Goal: Task Accomplishment & Management: Manage account settings

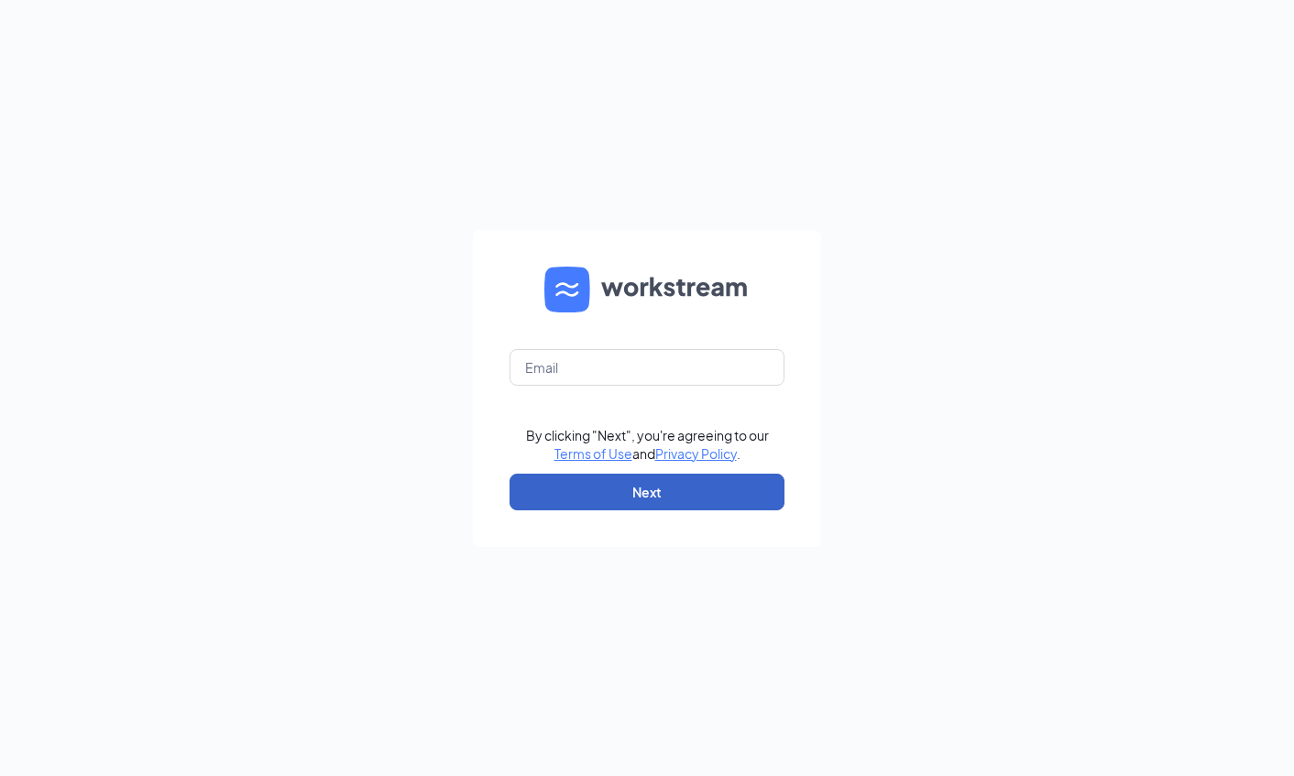
click at [648, 477] on button "Next" at bounding box center [646, 492] width 275 height 37
click at [615, 378] on input "text" at bounding box center [646, 367] width 275 height 37
type input "[PERSON_NAME][EMAIL_ADDRESS][DOMAIN_NAME]"
click at [637, 496] on button "Next" at bounding box center [646, 492] width 275 height 37
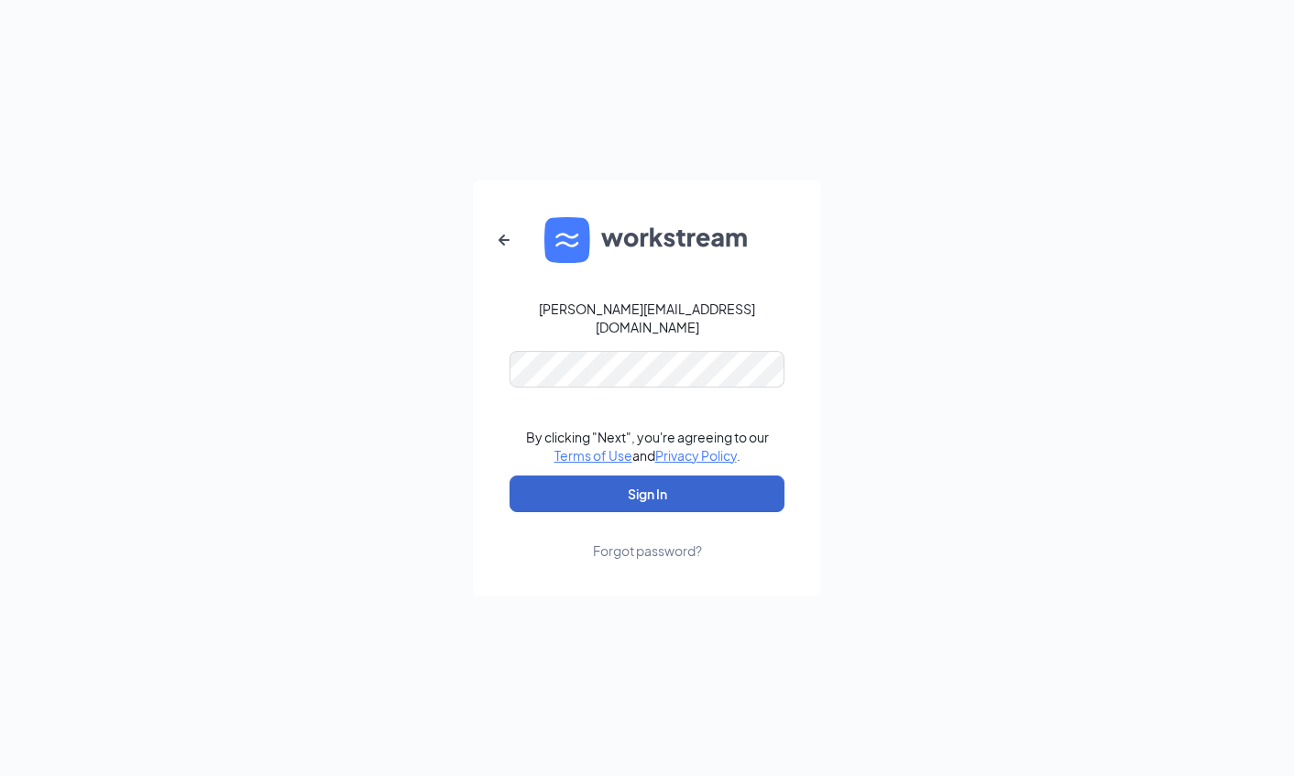
click at [689, 476] on button "Sign In" at bounding box center [646, 494] width 275 height 37
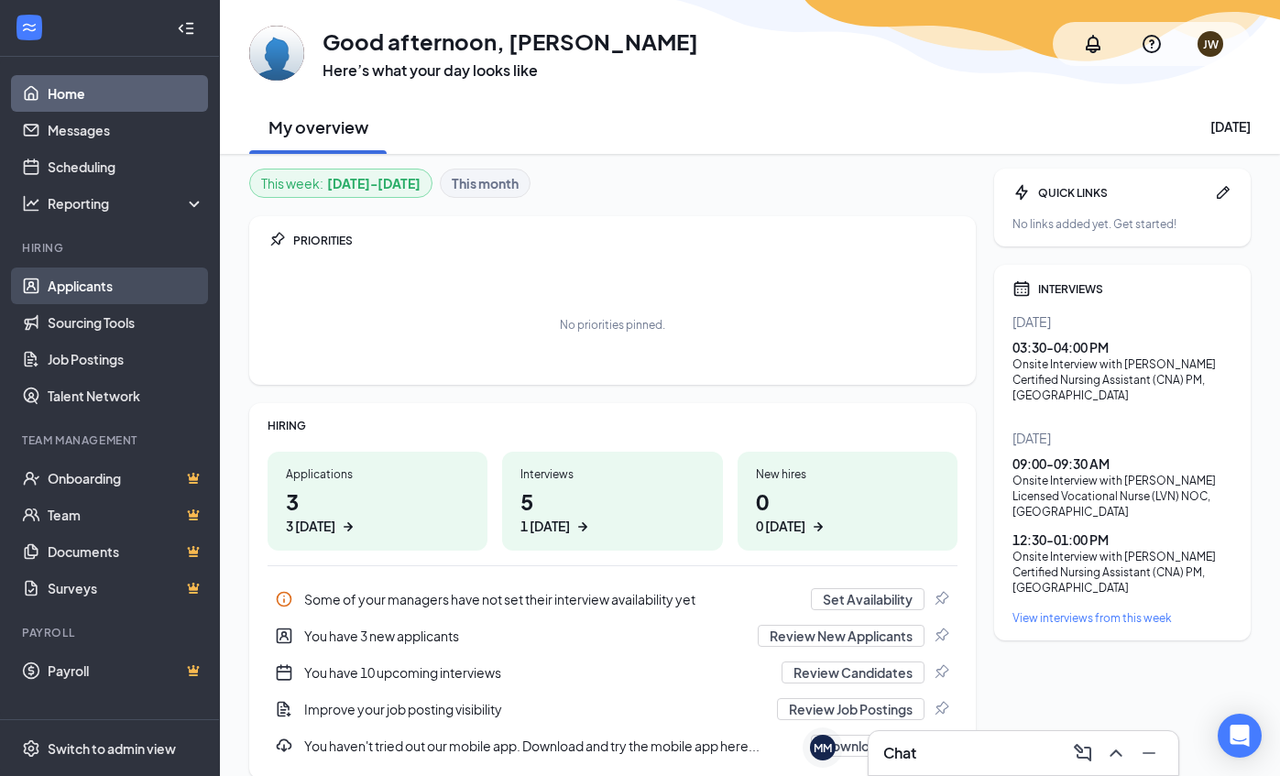
click at [73, 276] on link "Applicants" at bounding box center [126, 286] width 157 height 37
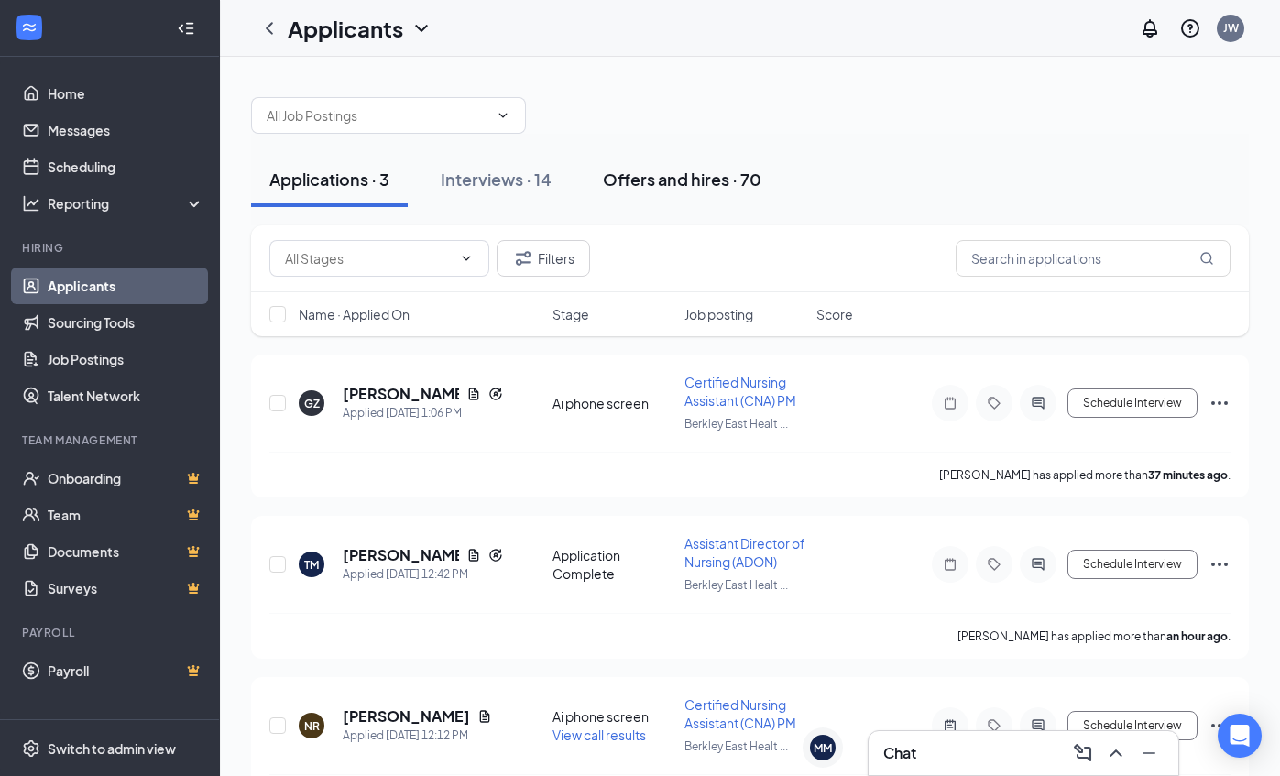
click at [478, 174] on div "Interviews · 14" at bounding box center [496, 179] width 111 height 23
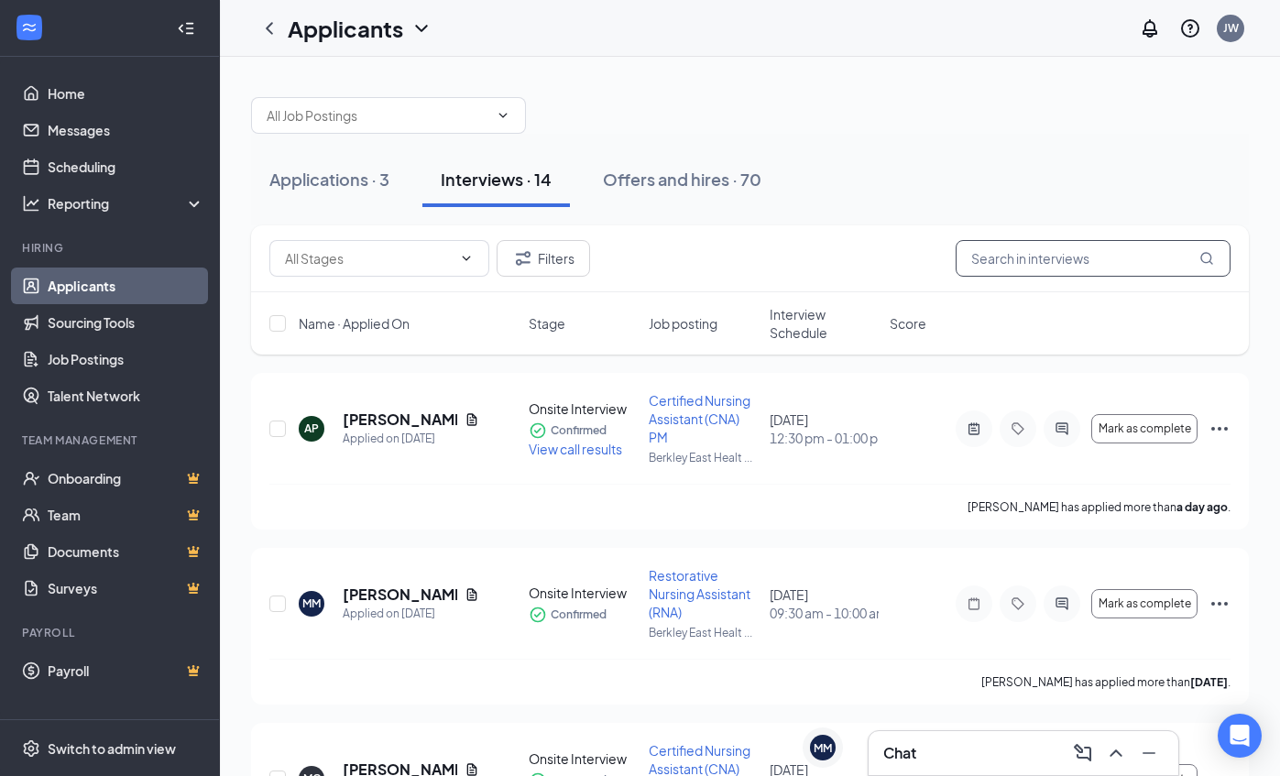
click at [1024, 269] on input "text" at bounding box center [1093, 258] width 275 height 37
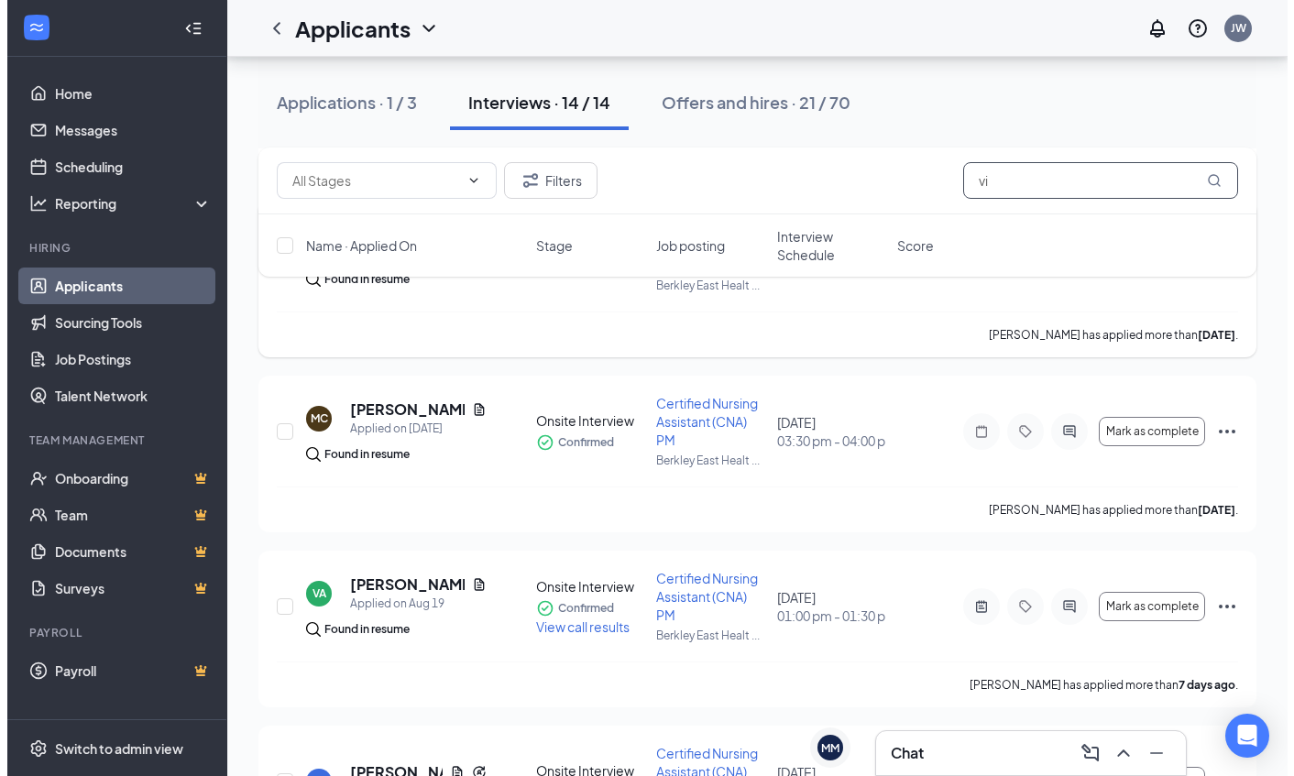
scroll to position [916, 0]
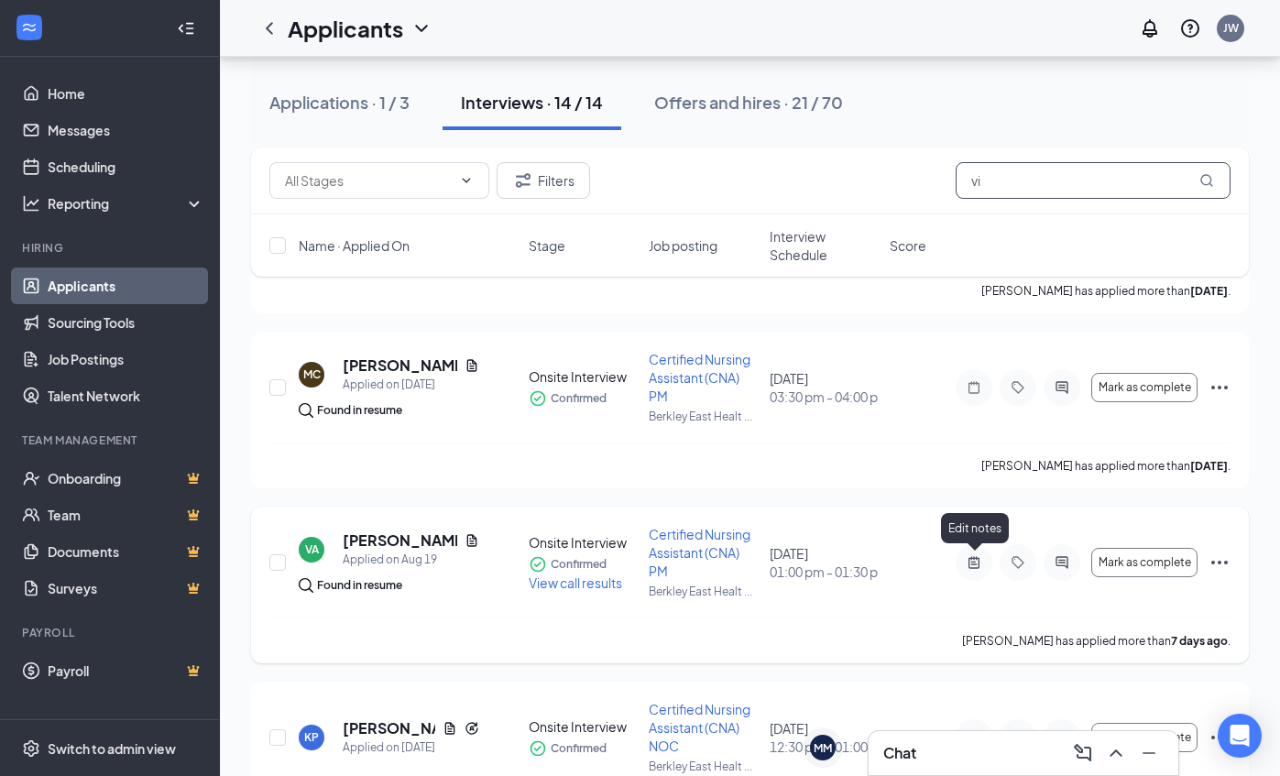
type input "vi"
click at [975, 562] on icon "ActiveNote" at bounding box center [974, 562] width 11 height 12
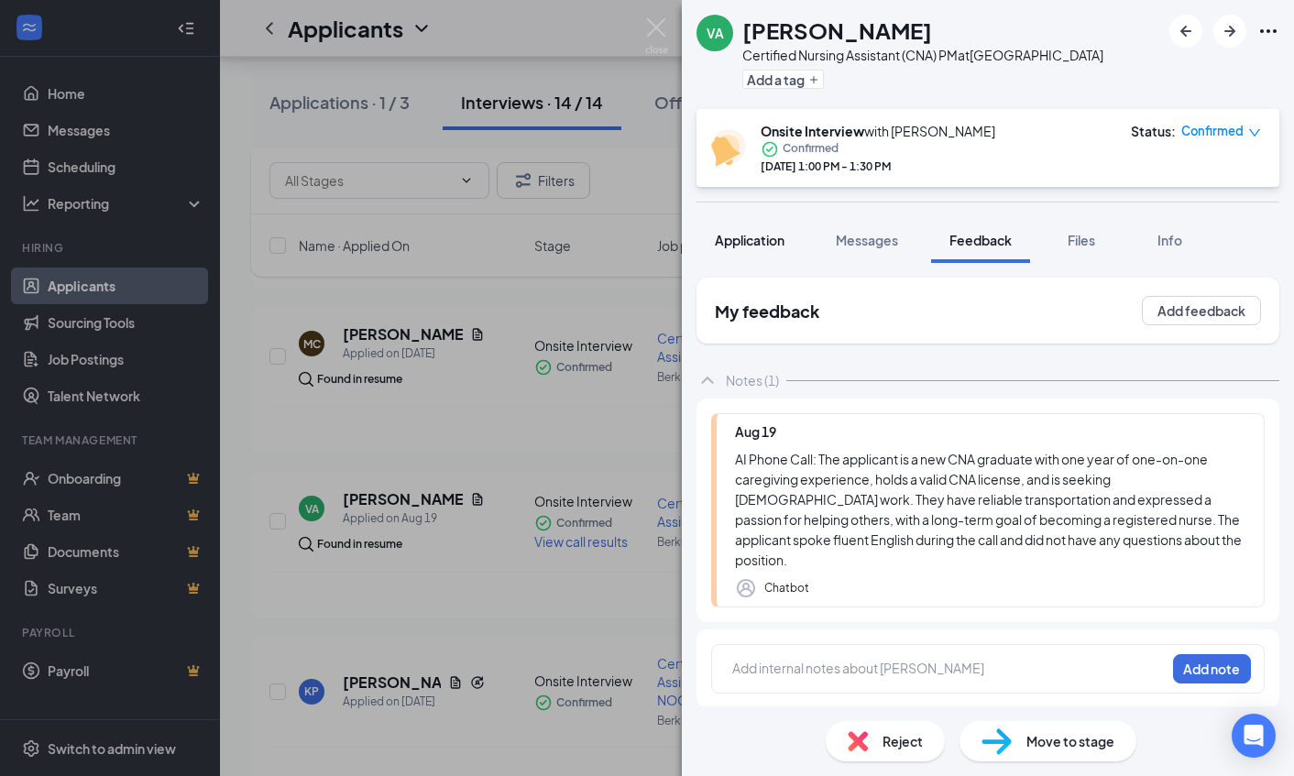
click at [761, 248] on span "Application" at bounding box center [750, 240] width 70 height 16
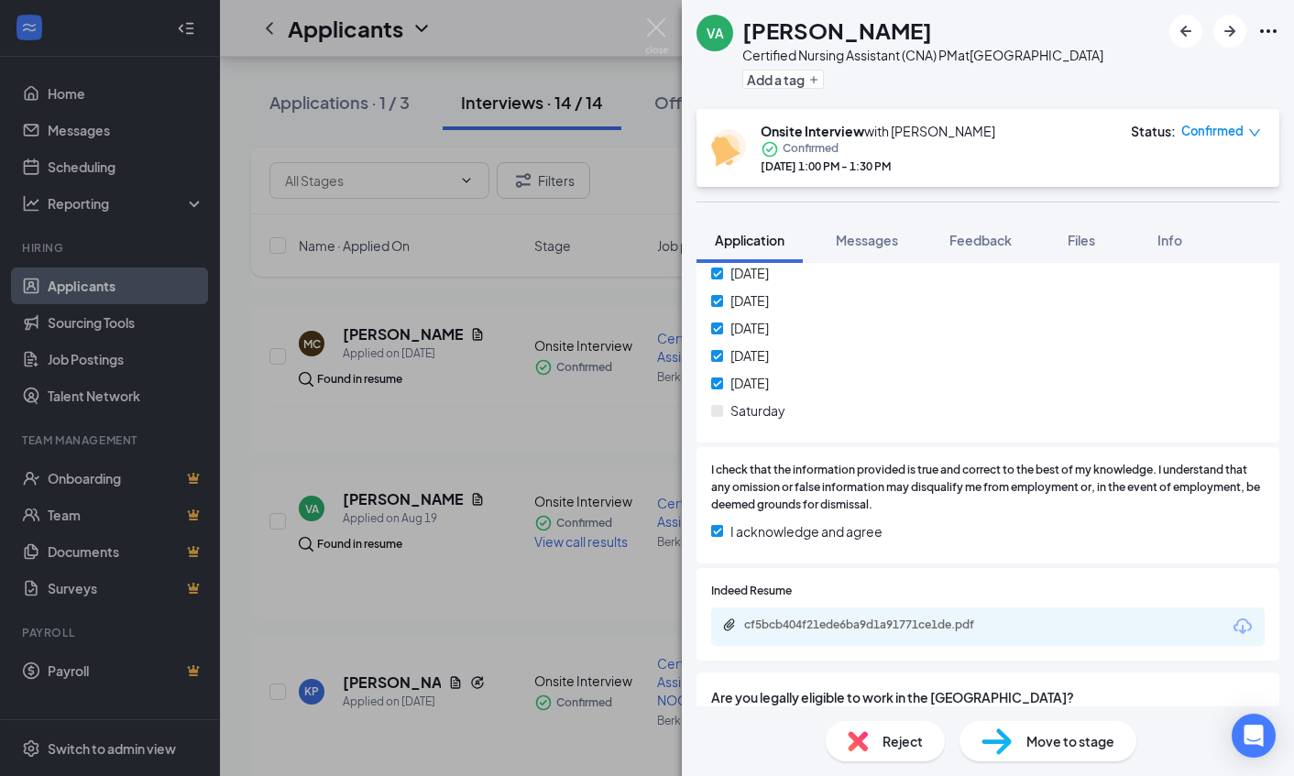
scroll to position [1259, 0]
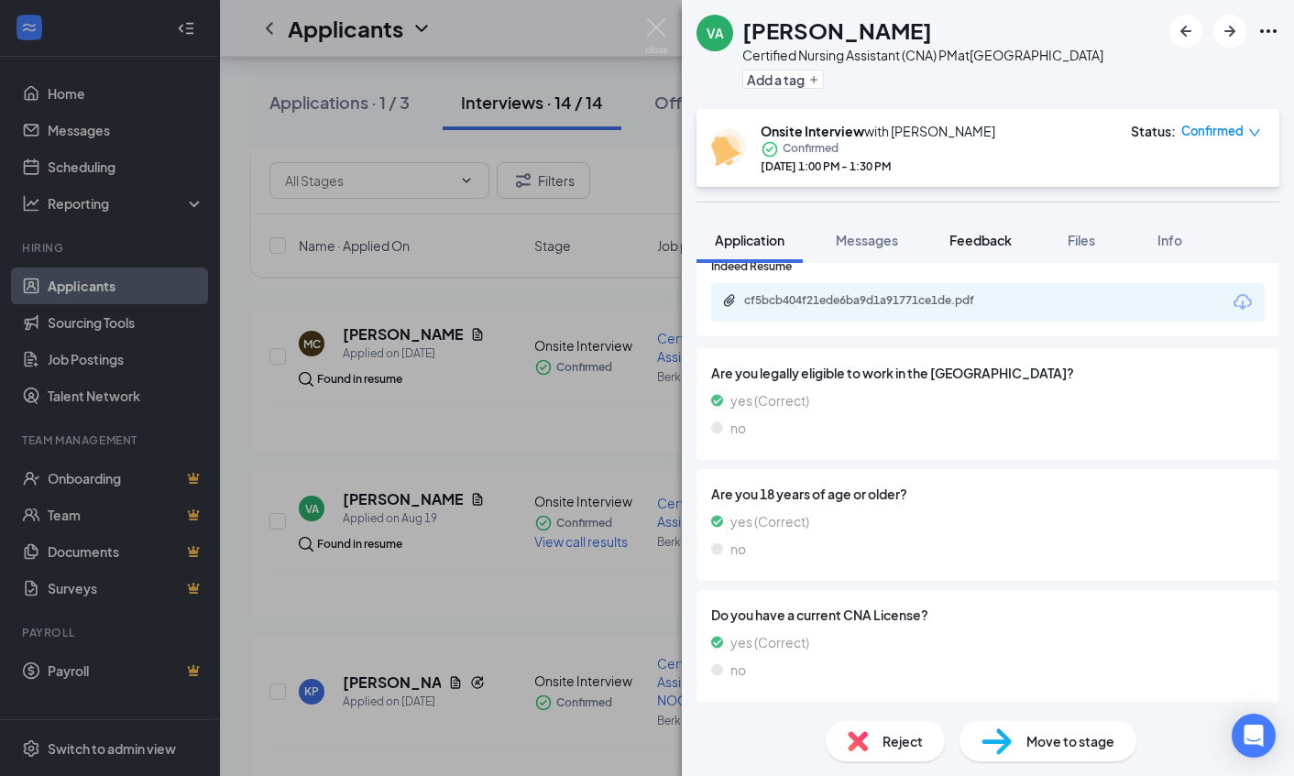
click at [975, 248] on span "Feedback" at bounding box center [980, 240] width 62 height 16
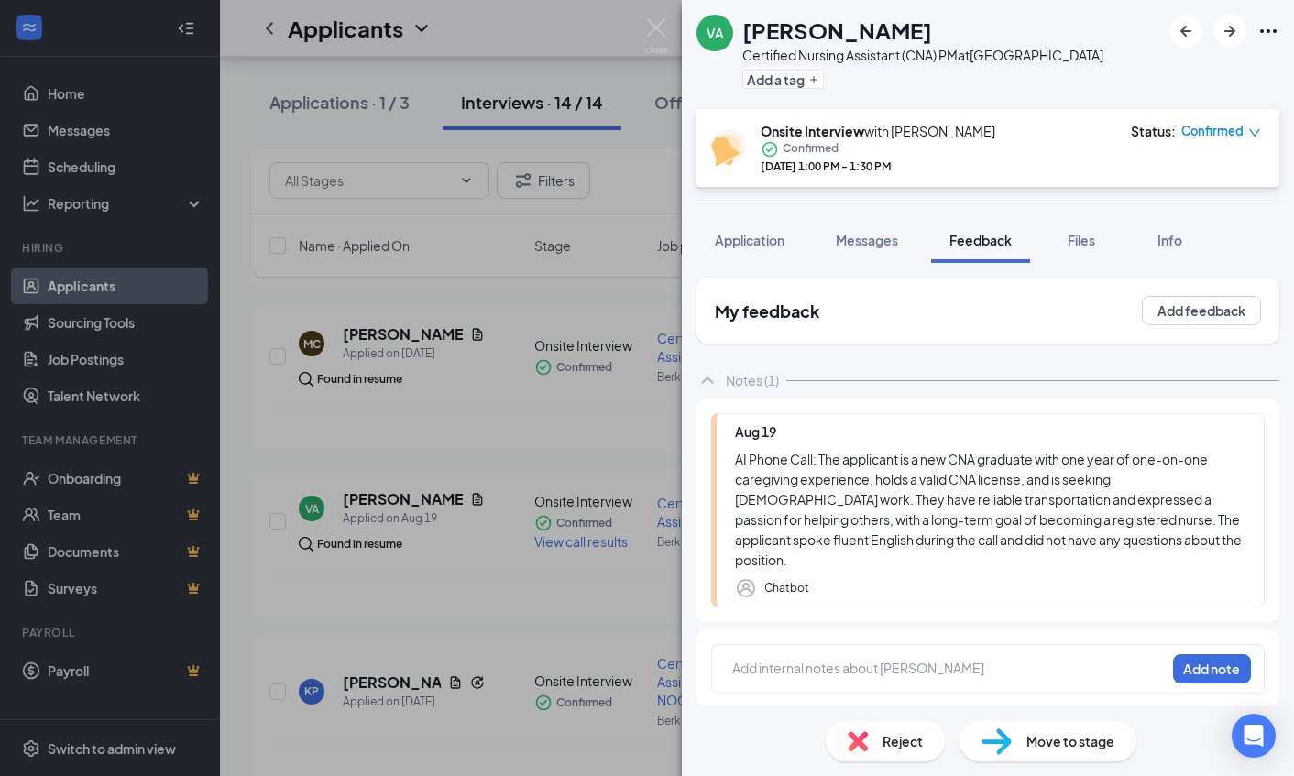
click at [875, 670] on div at bounding box center [949, 668] width 432 height 19
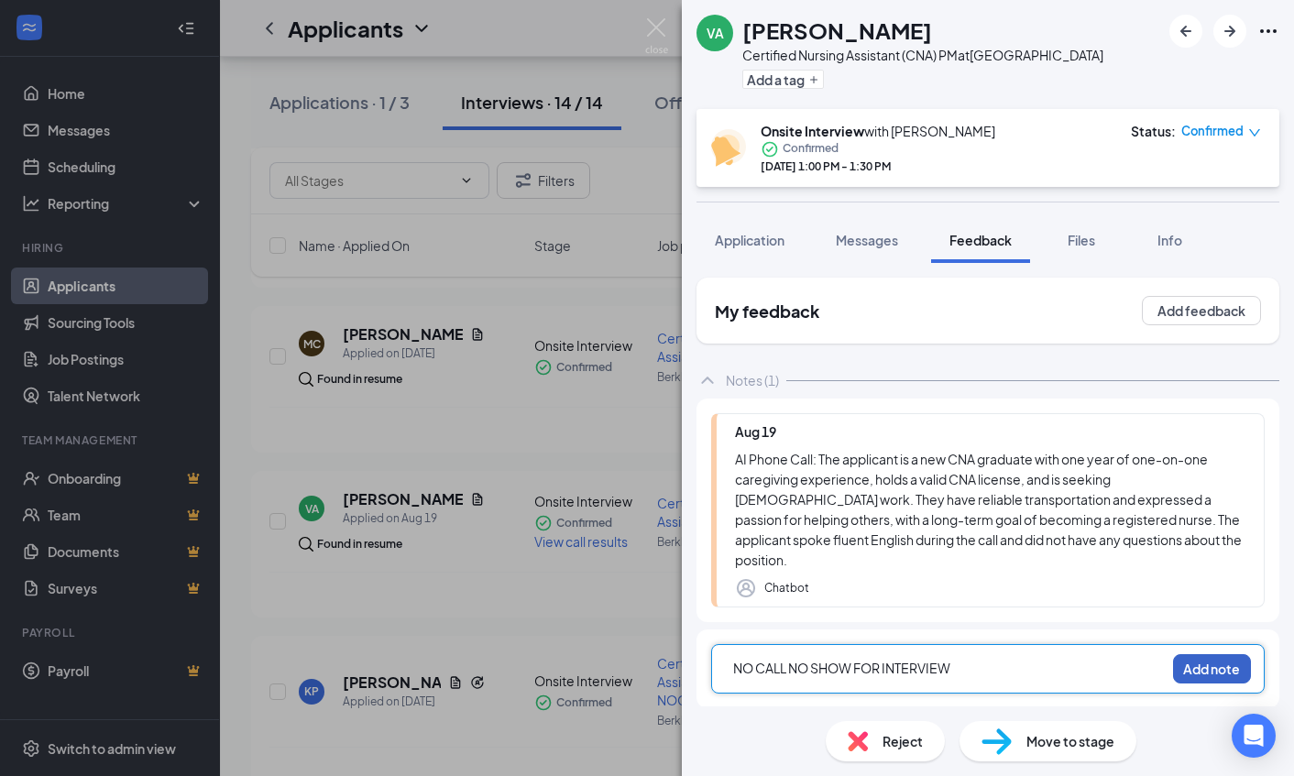
click at [1212, 658] on button "Add note" at bounding box center [1212, 668] width 78 height 29
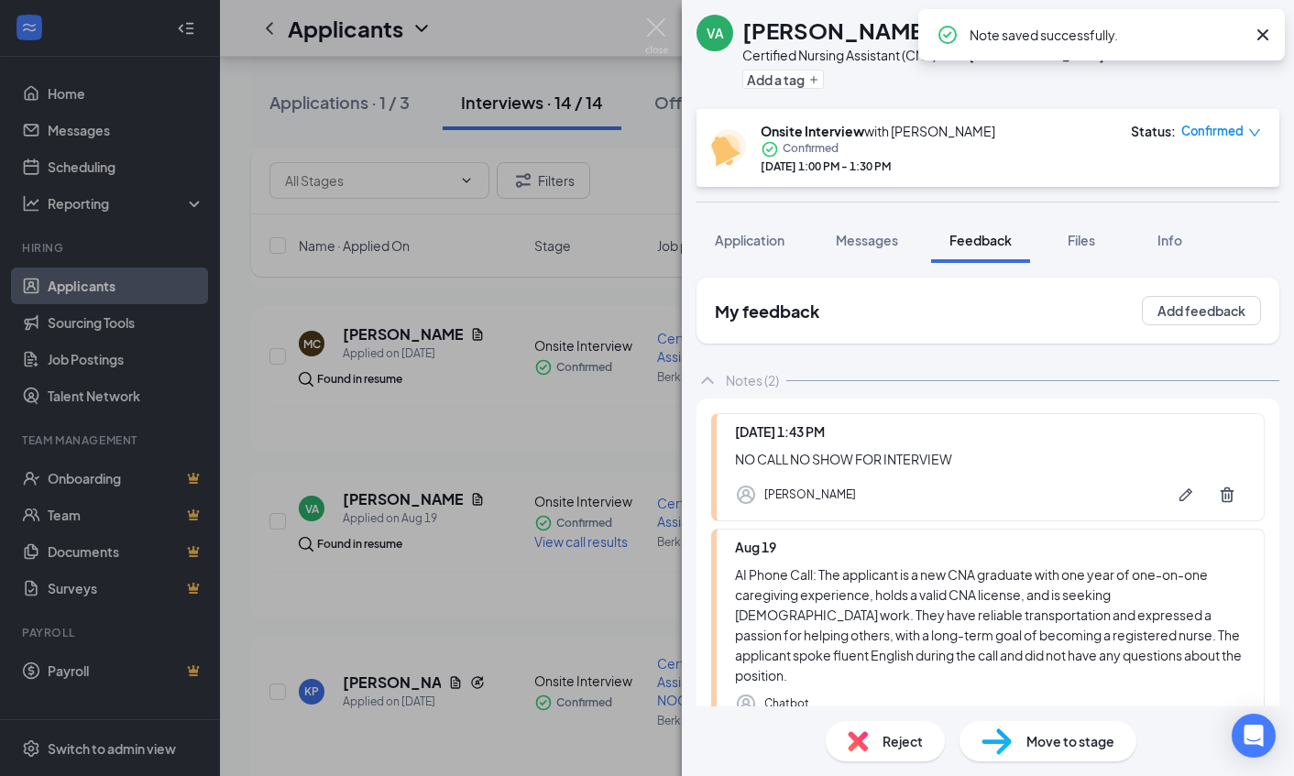
click at [899, 743] on span "Reject" at bounding box center [902, 741] width 40 height 20
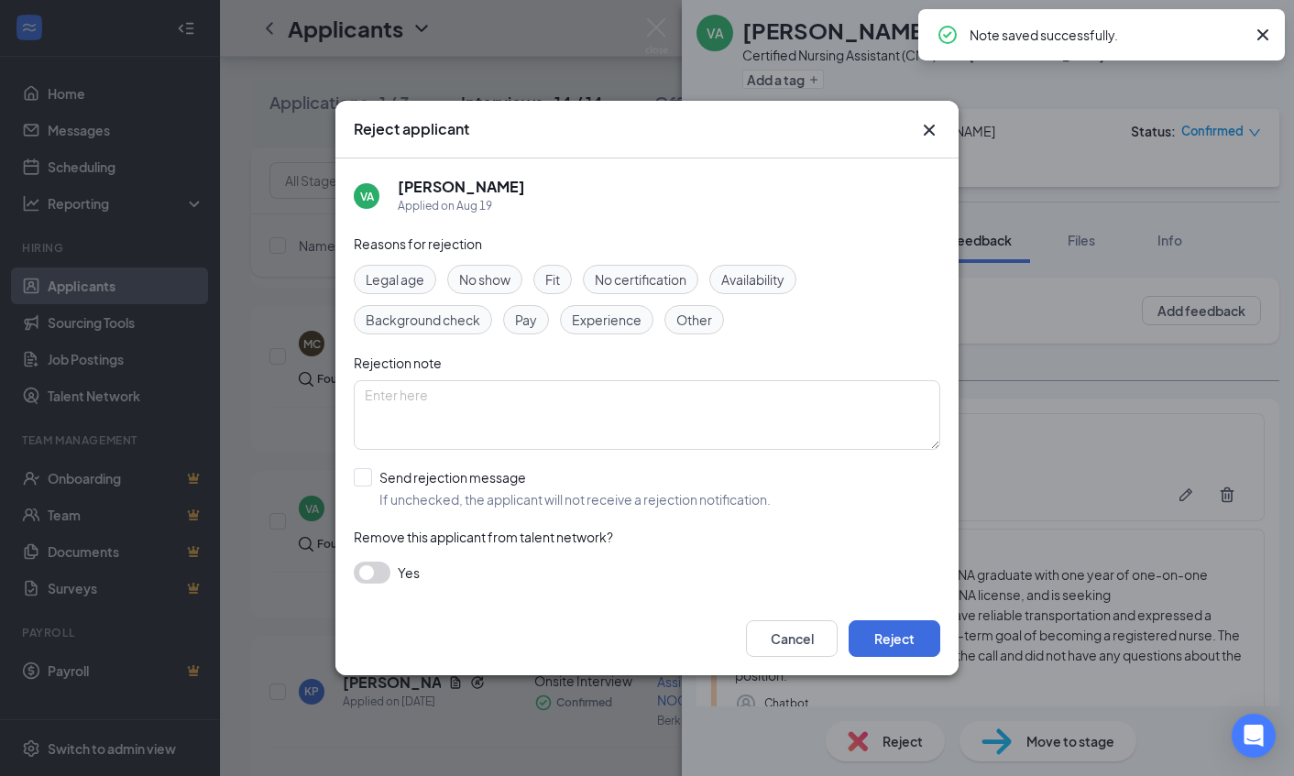
click at [483, 274] on span "No show" at bounding box center [484, 279] width 51 height 20
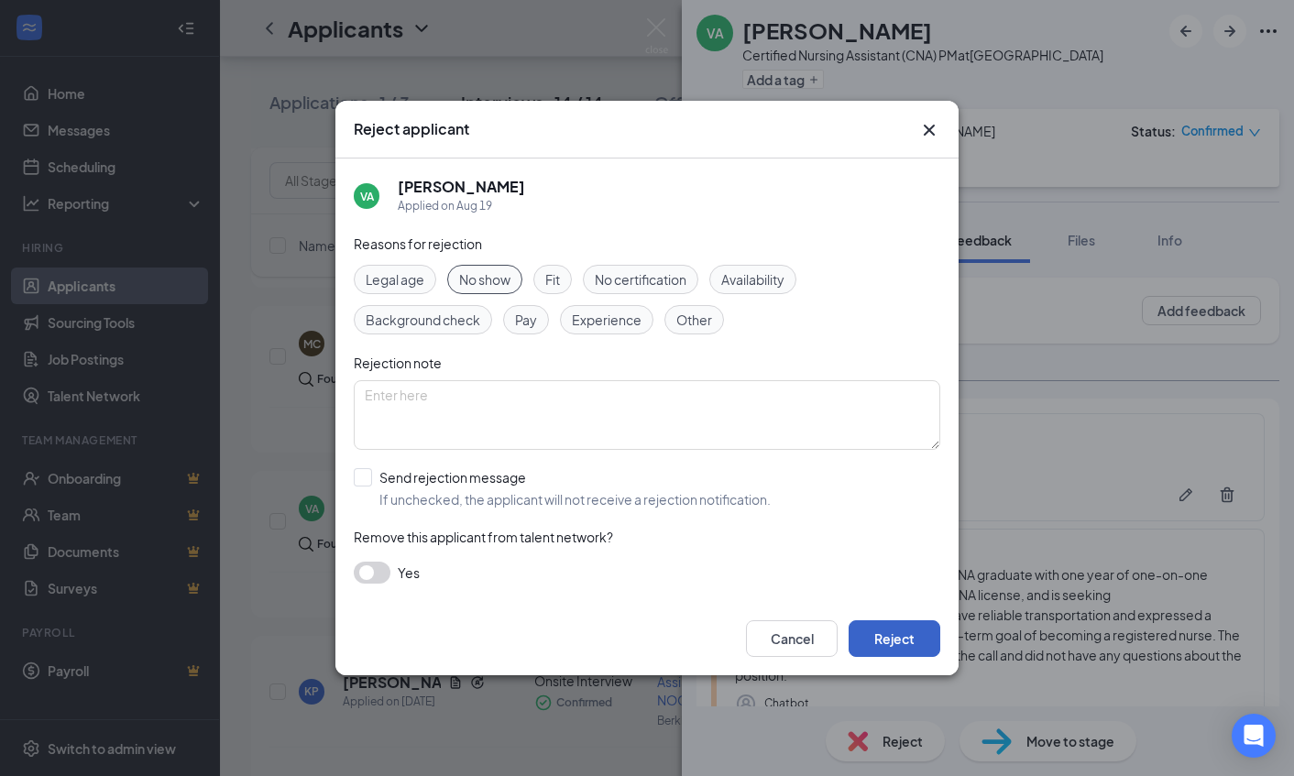
click at [885, 638] on button "Reject" at bounding box center [895, 638] width 92 height 37
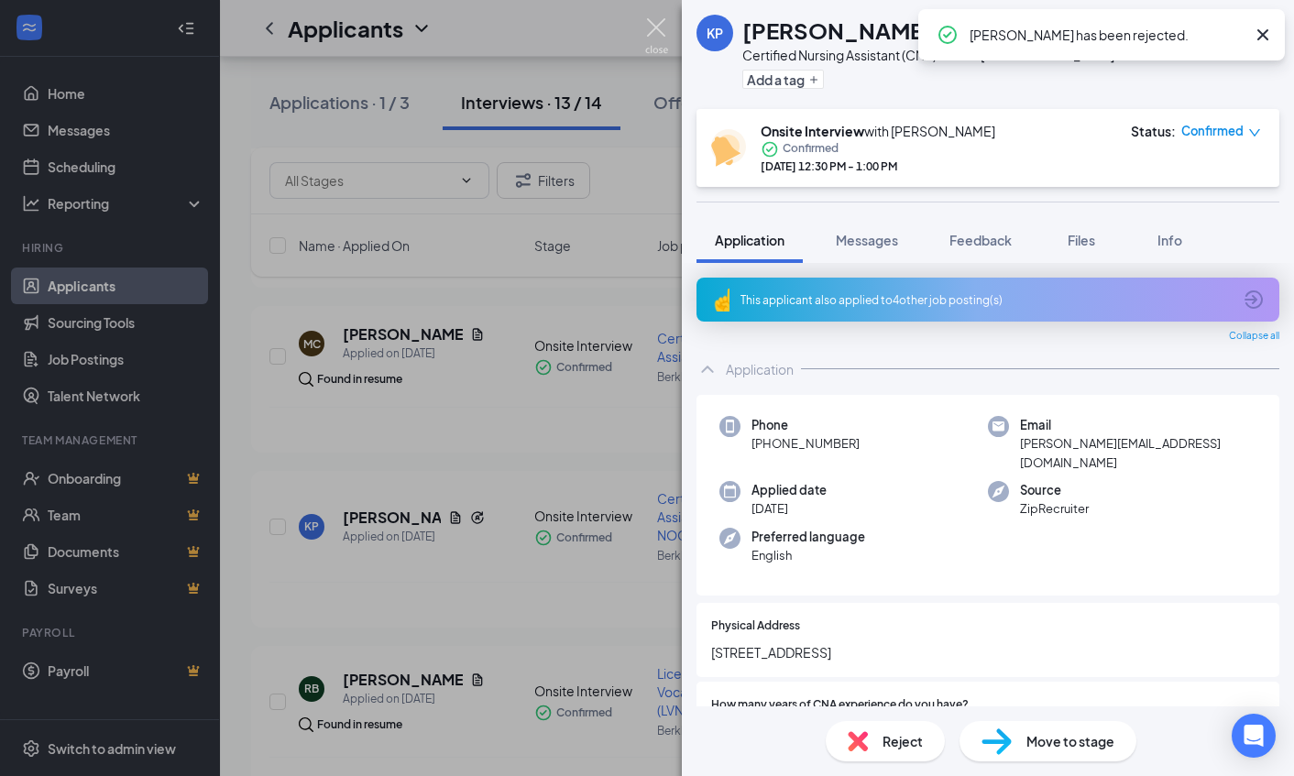
click at [654, 27] on img at bounding box center [656, 36] width 23 height 36
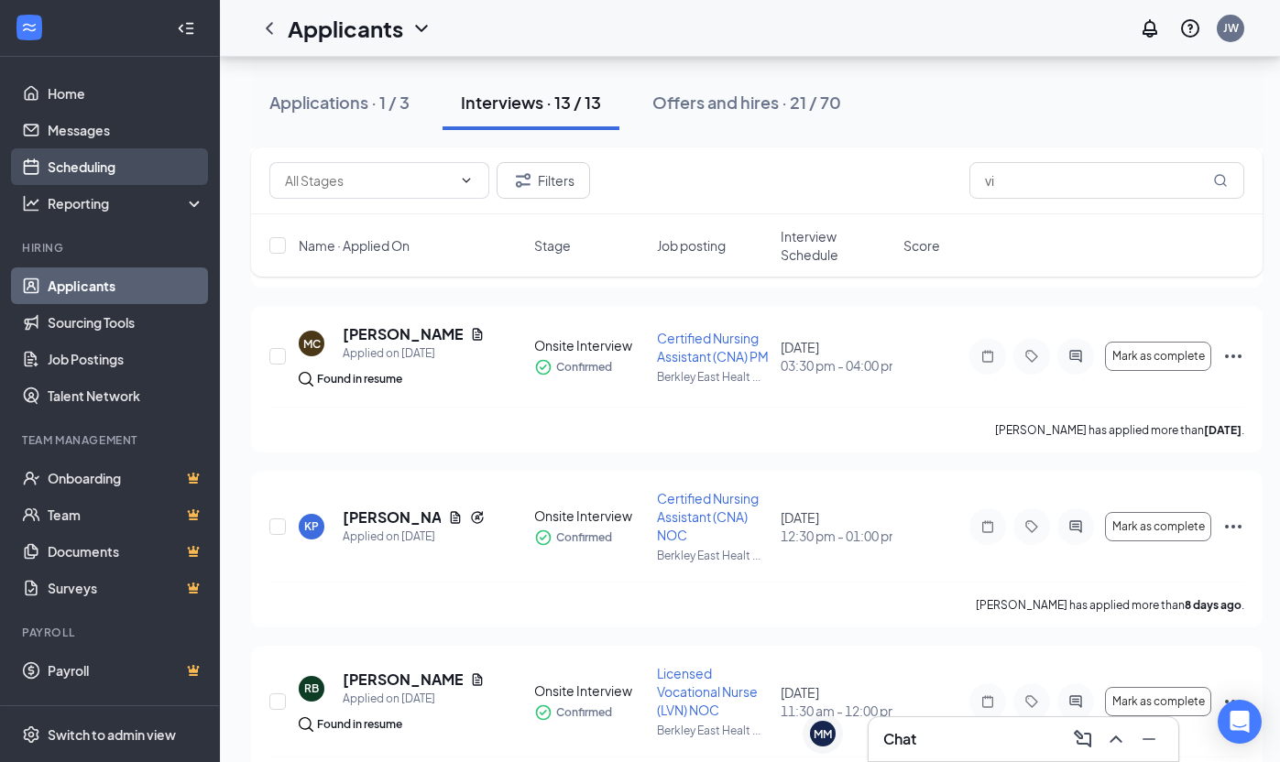
click at [102, 163] on link "Scheduling" at bounding box center [126, 166] width 157 height 37
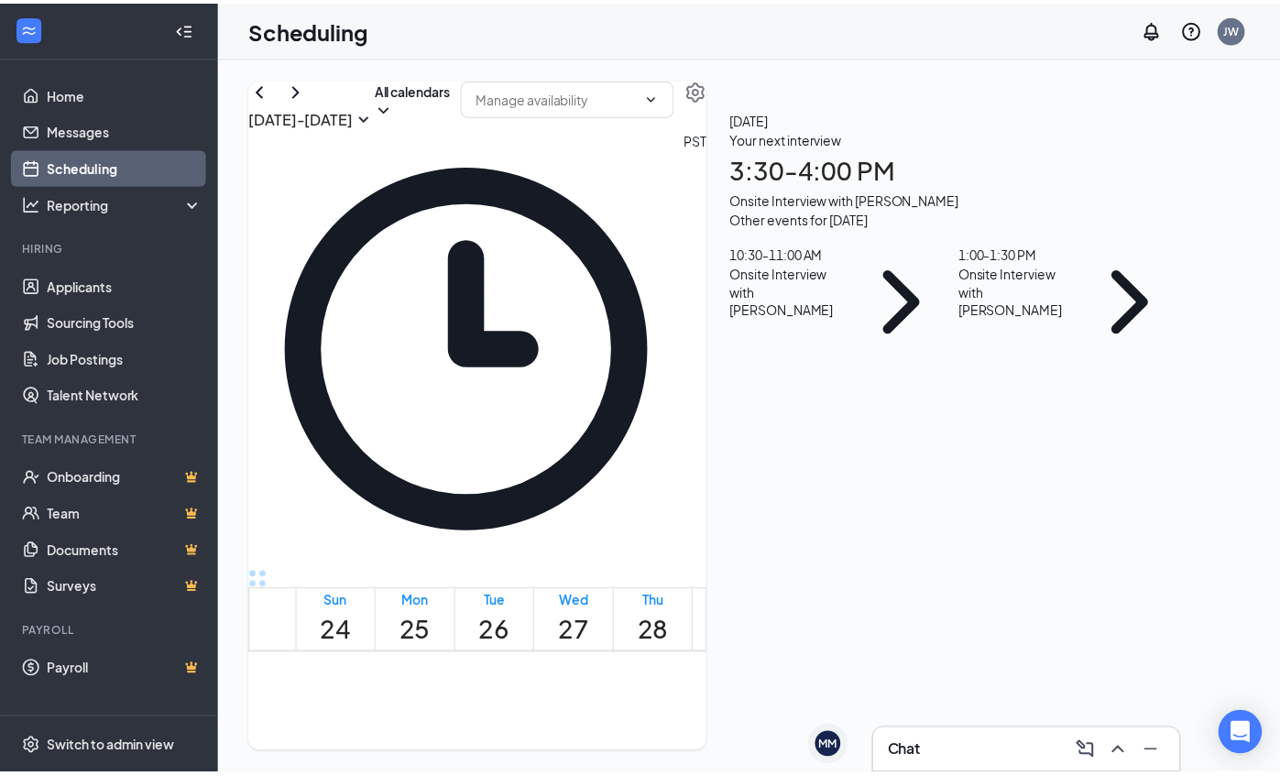
scroll to position [901, 0]
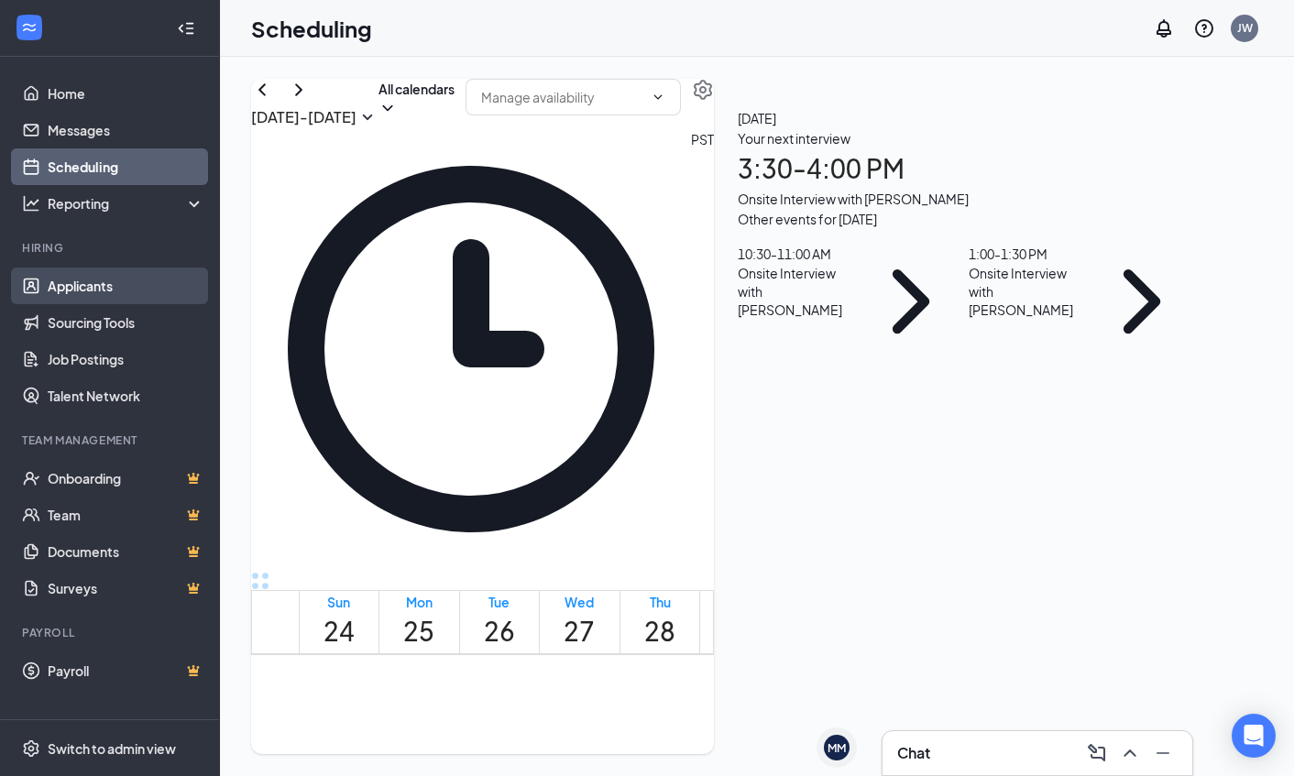
click at [96, 283] on link "Applicants" at bounding box center [126, 286] width 157 height 37
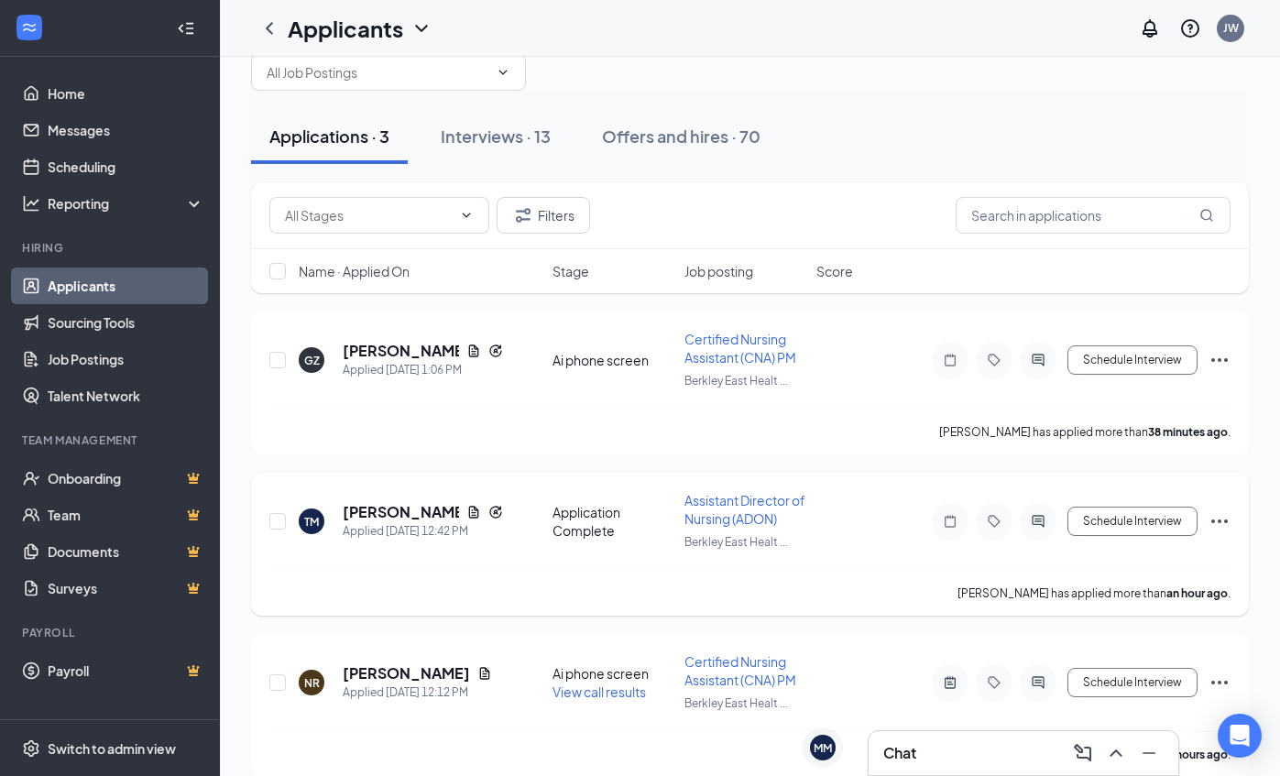
scroll to position [66, 0]
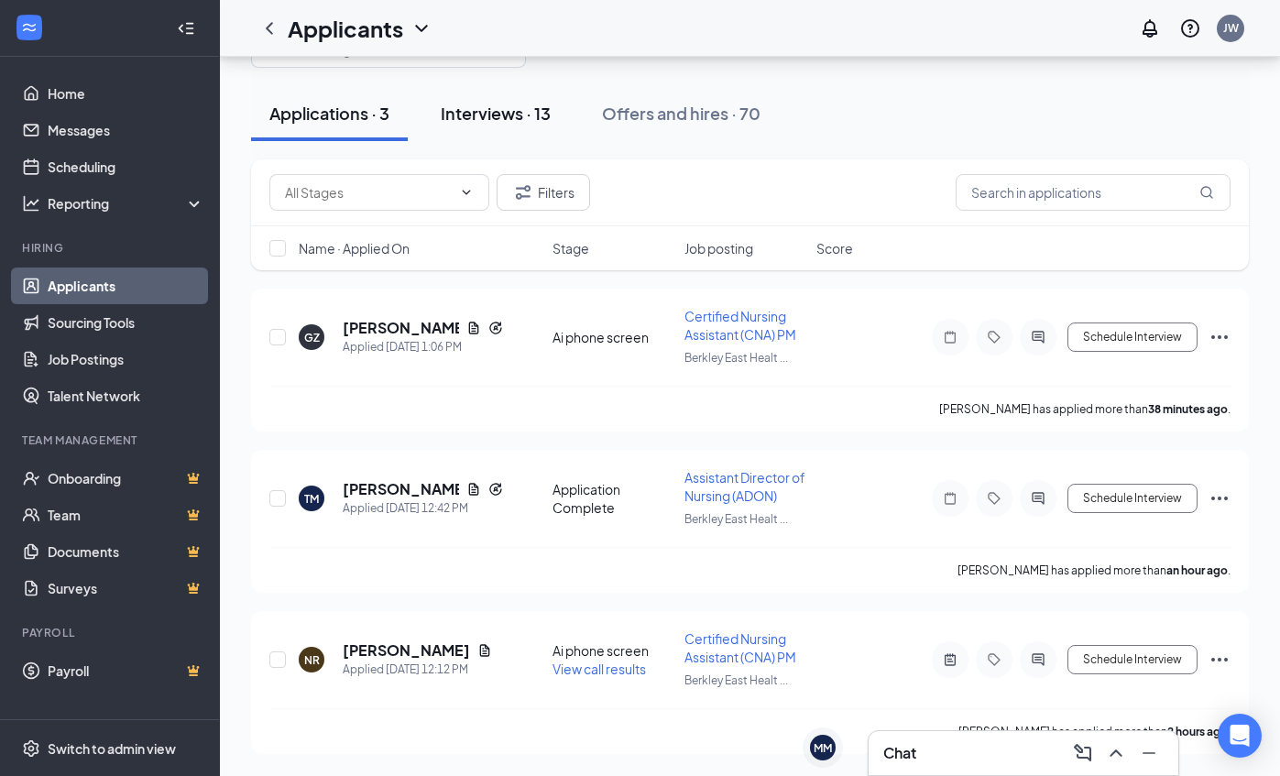
click at [503, 109] on div "Interviews · 13" at bounding box center [496, 113] width 110 height 23
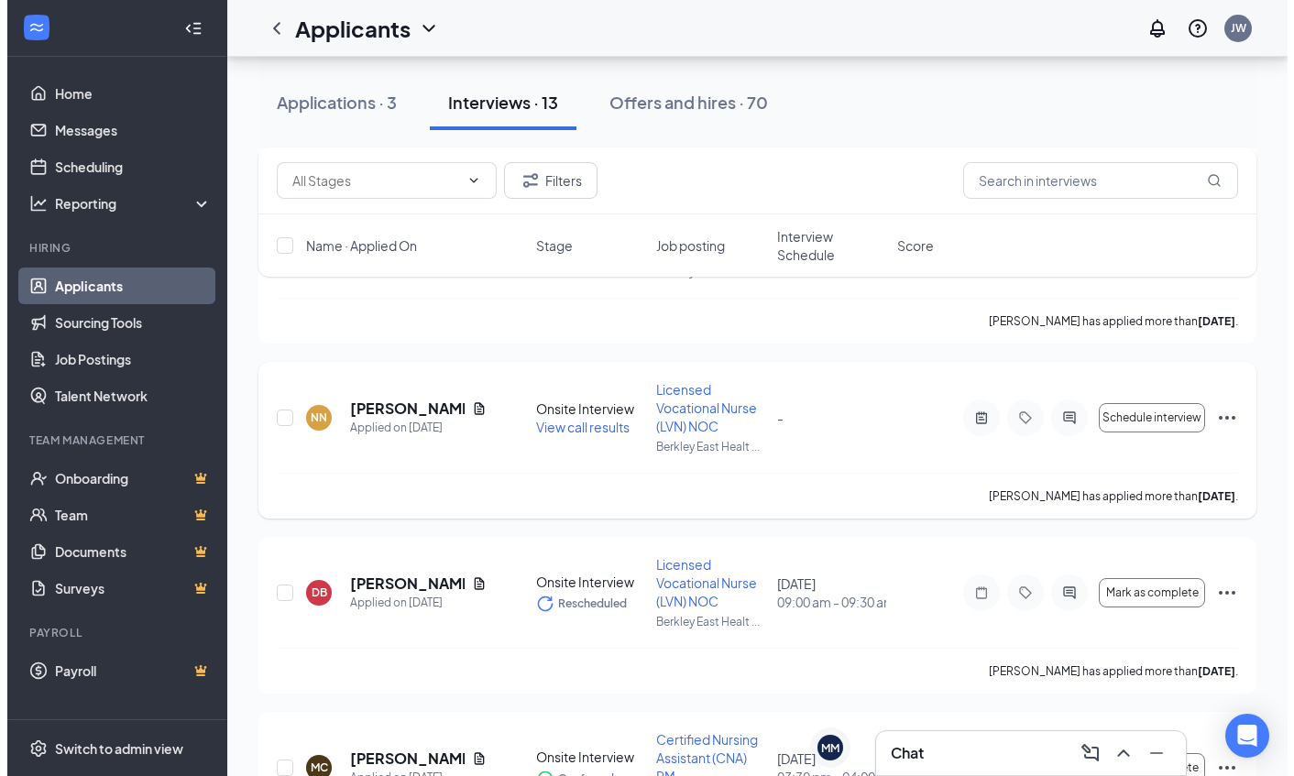
scroll to position [641, 0]
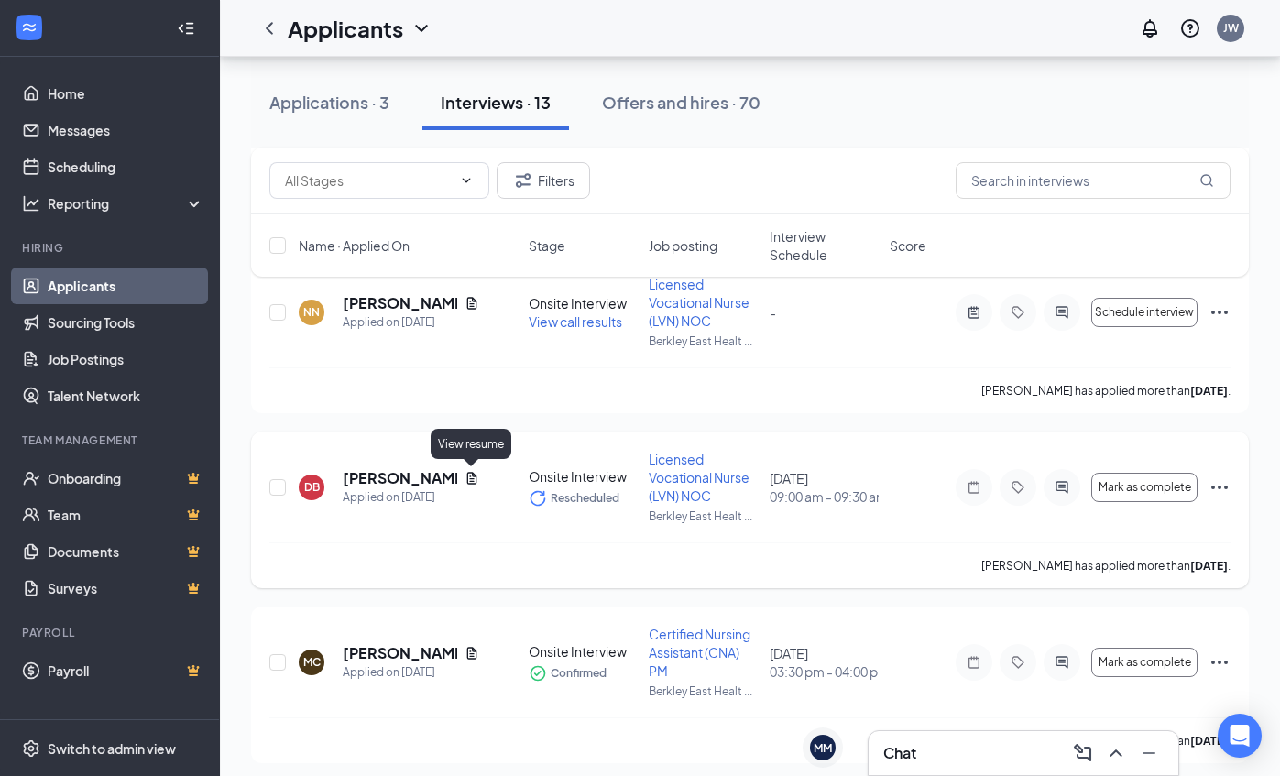
click at [466, 478] on icon "Document" at bounding box center [472, 478] width 15 height 15
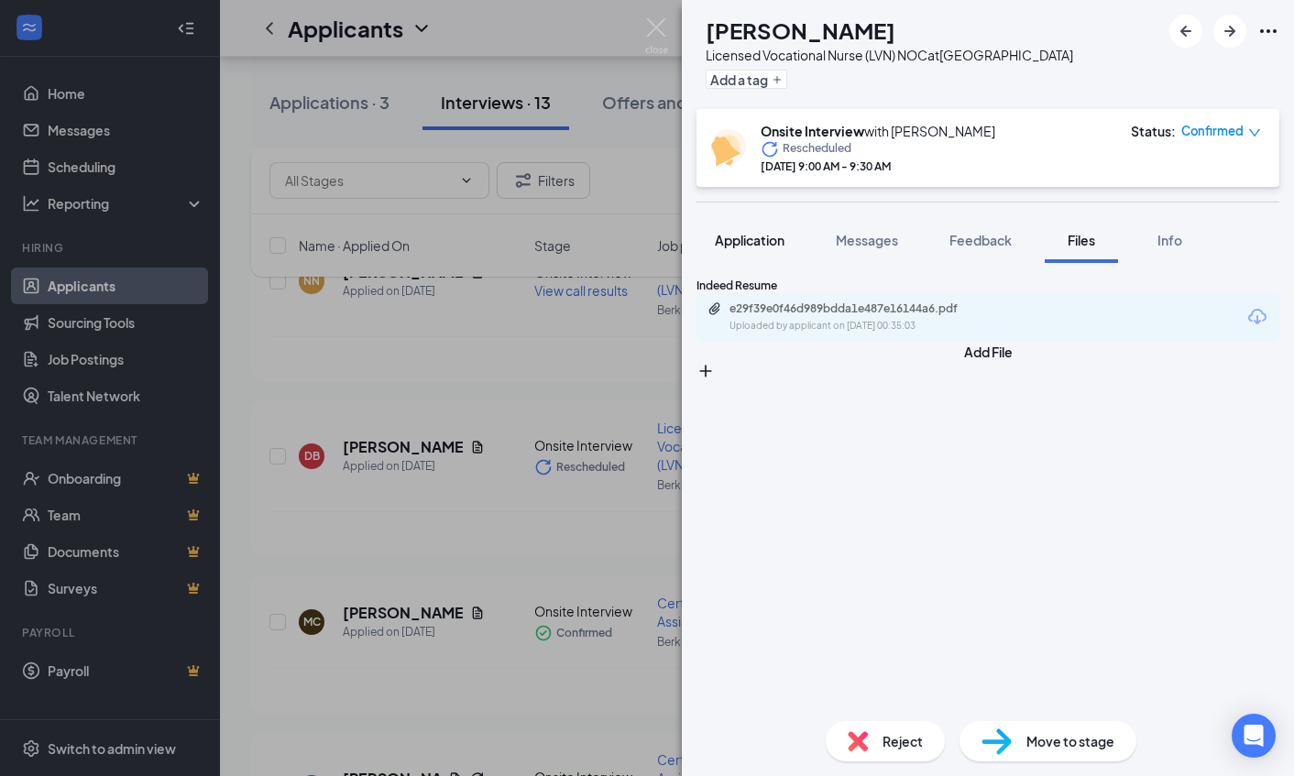
click at [781, 248] on span "Application" at bounding box center [750, 240] width 70 height 16
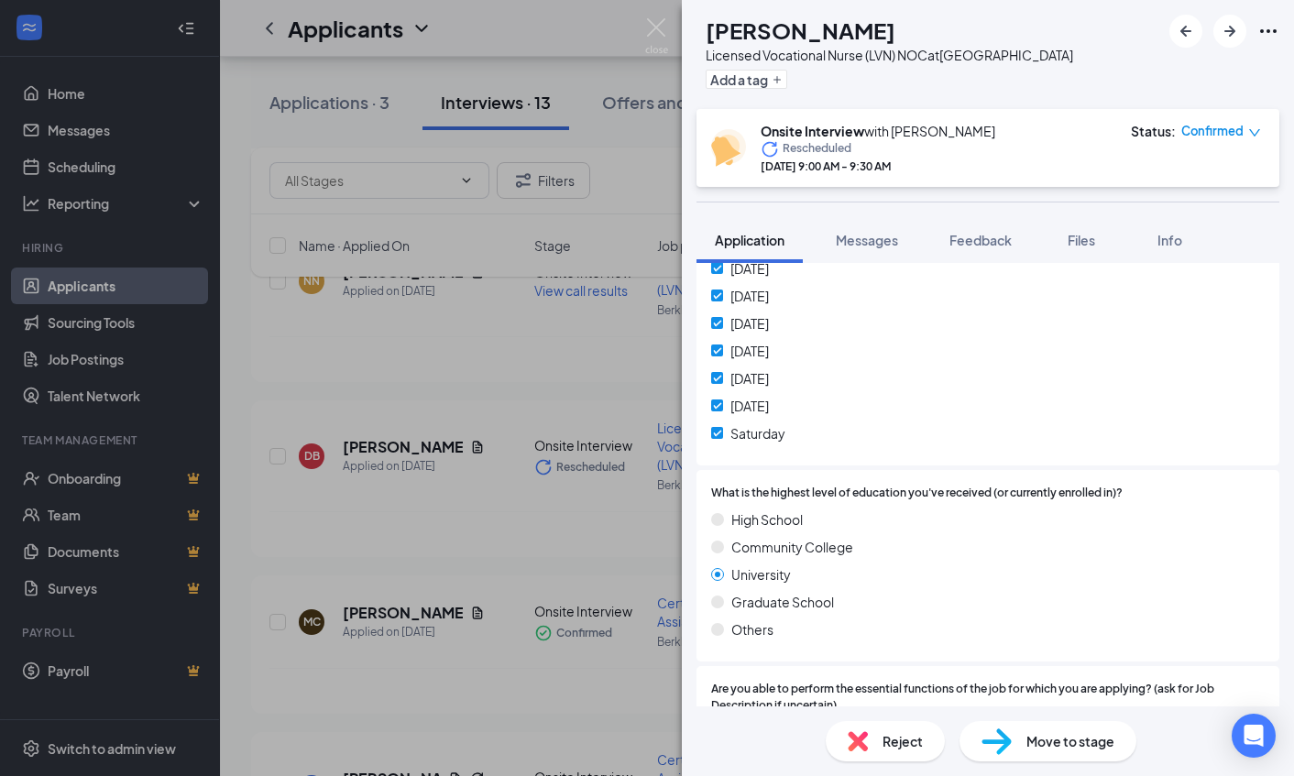
scroll to position [916, 0]
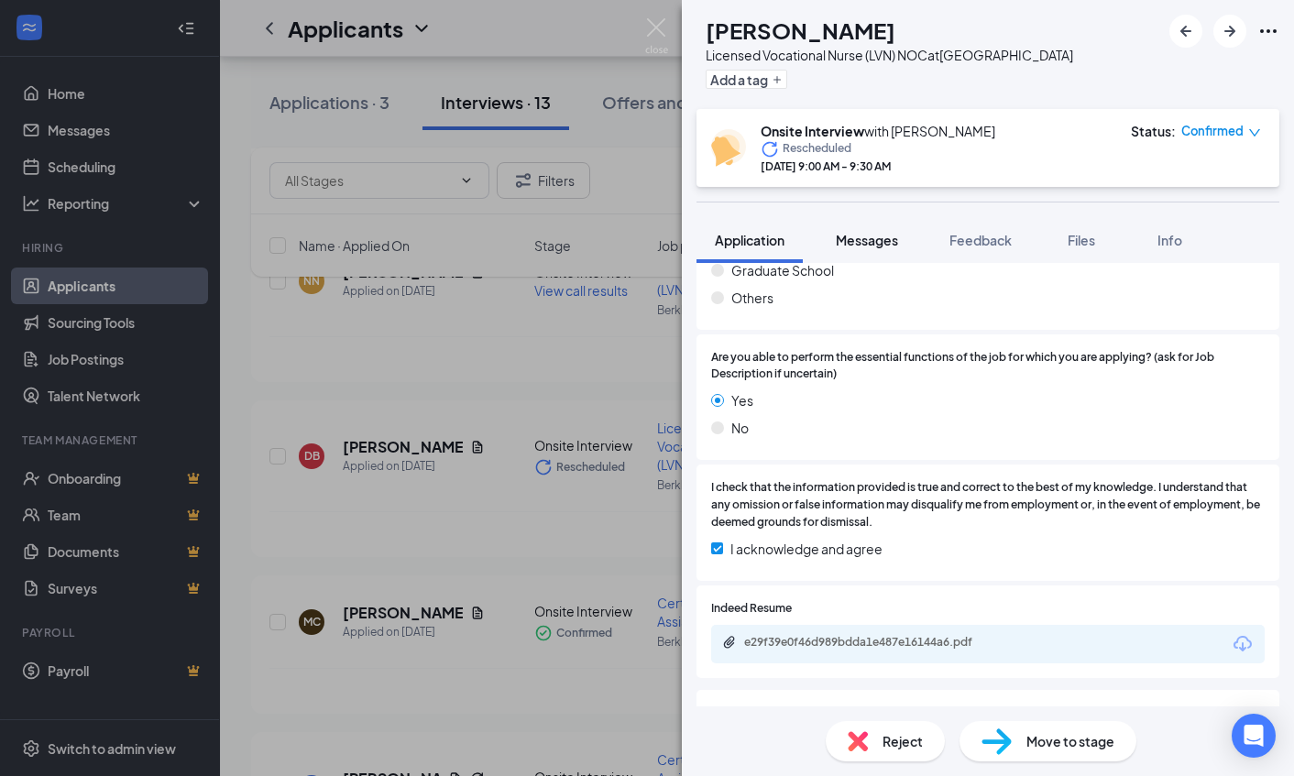
click at [851, 248] on span "Messages" at bounding box center [867, 240] width 62 height 16
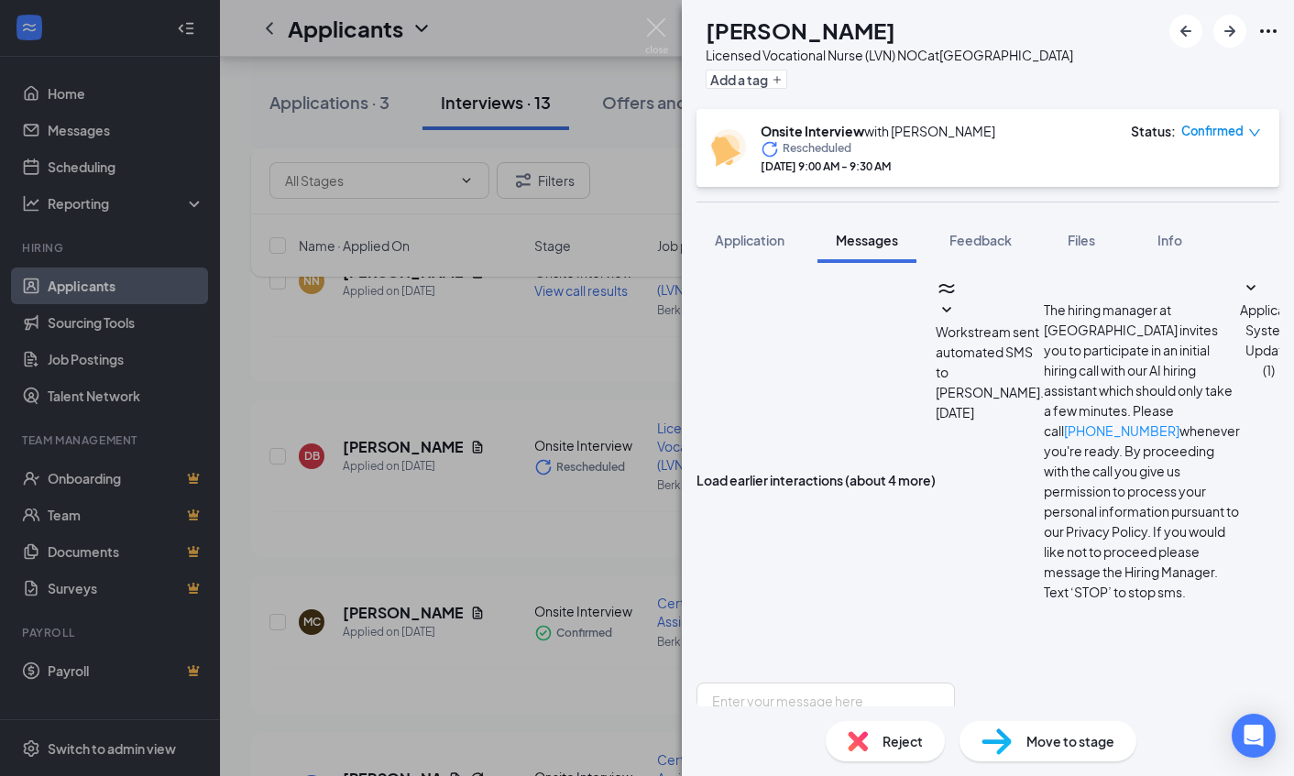
scroll to position [507, 0]
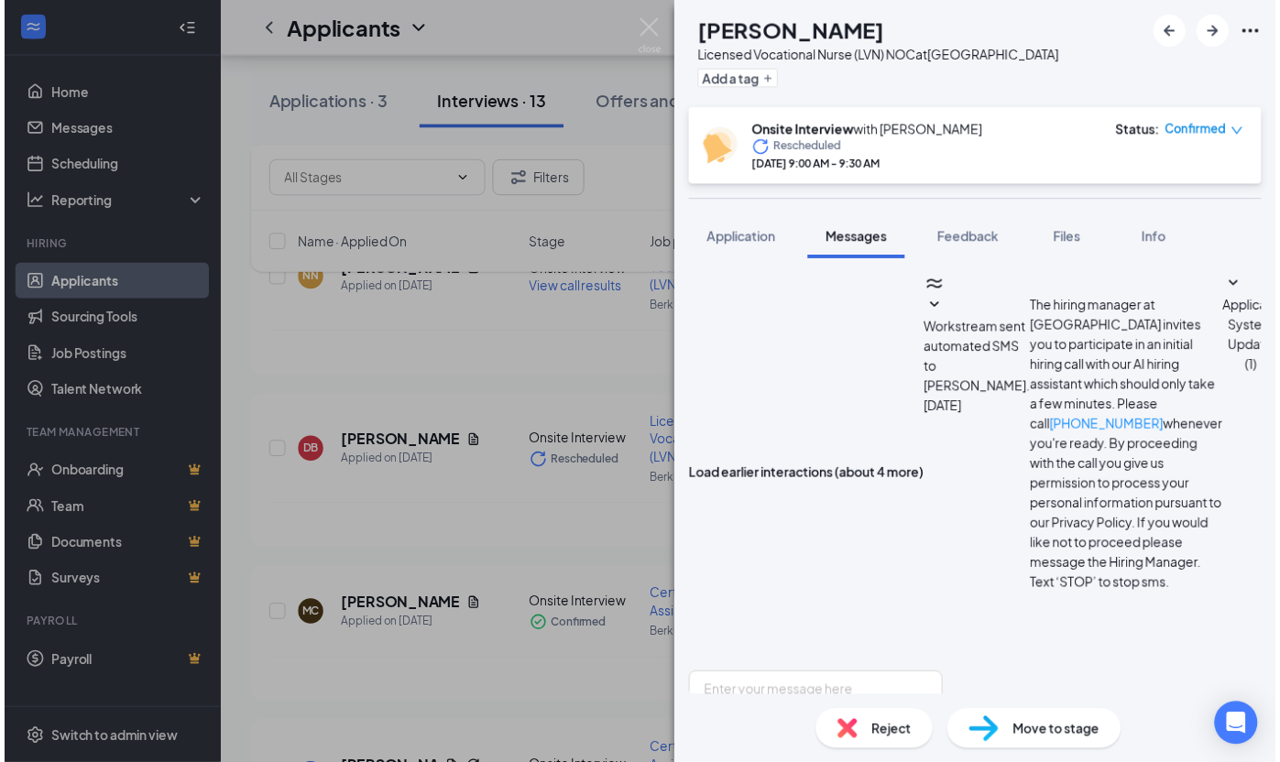
scroll to position [367, 0]
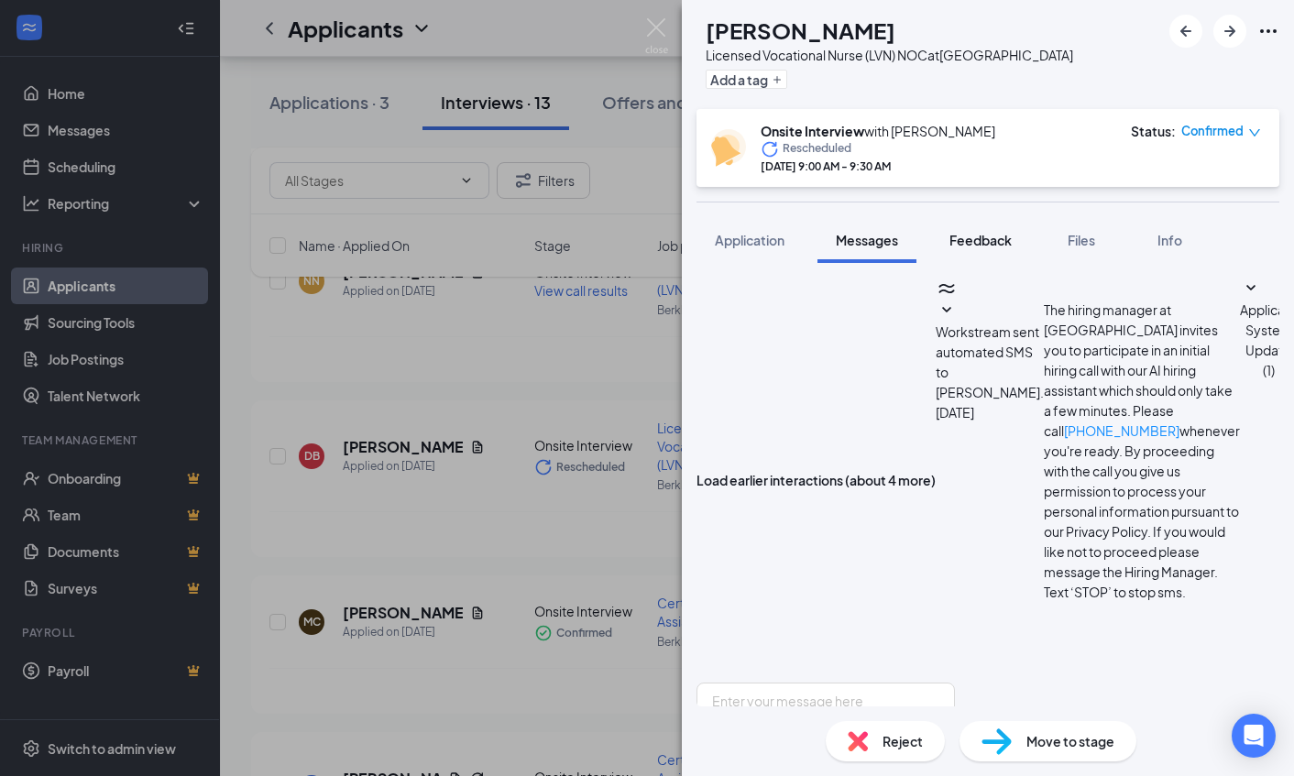
click at [984, 248] on span "Feedback" at bounding box center [980, 240] width 62 height 16
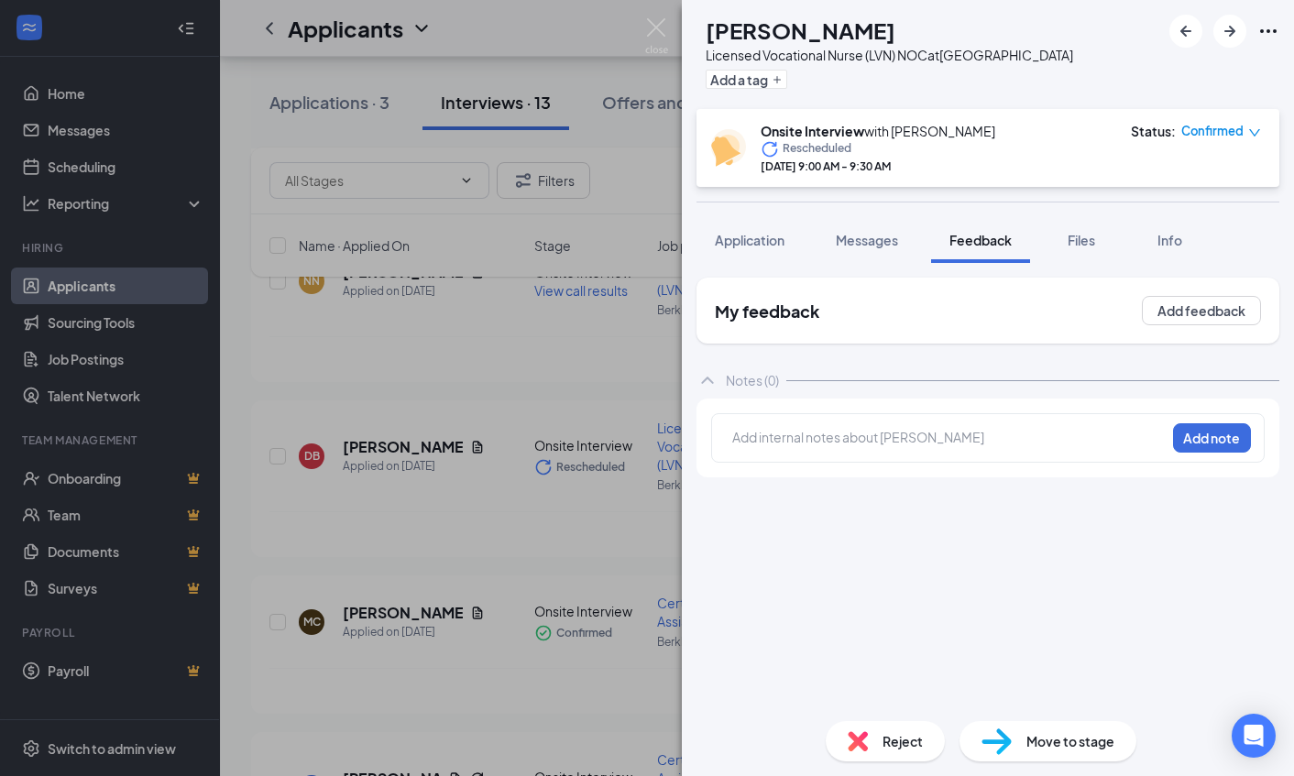
click at [941, 447] on div at bounding box center [949, 437] width 432 height 19
click at [1201, 453] on button "Add note" at bounding box center [1212, 437] width 78 height 29
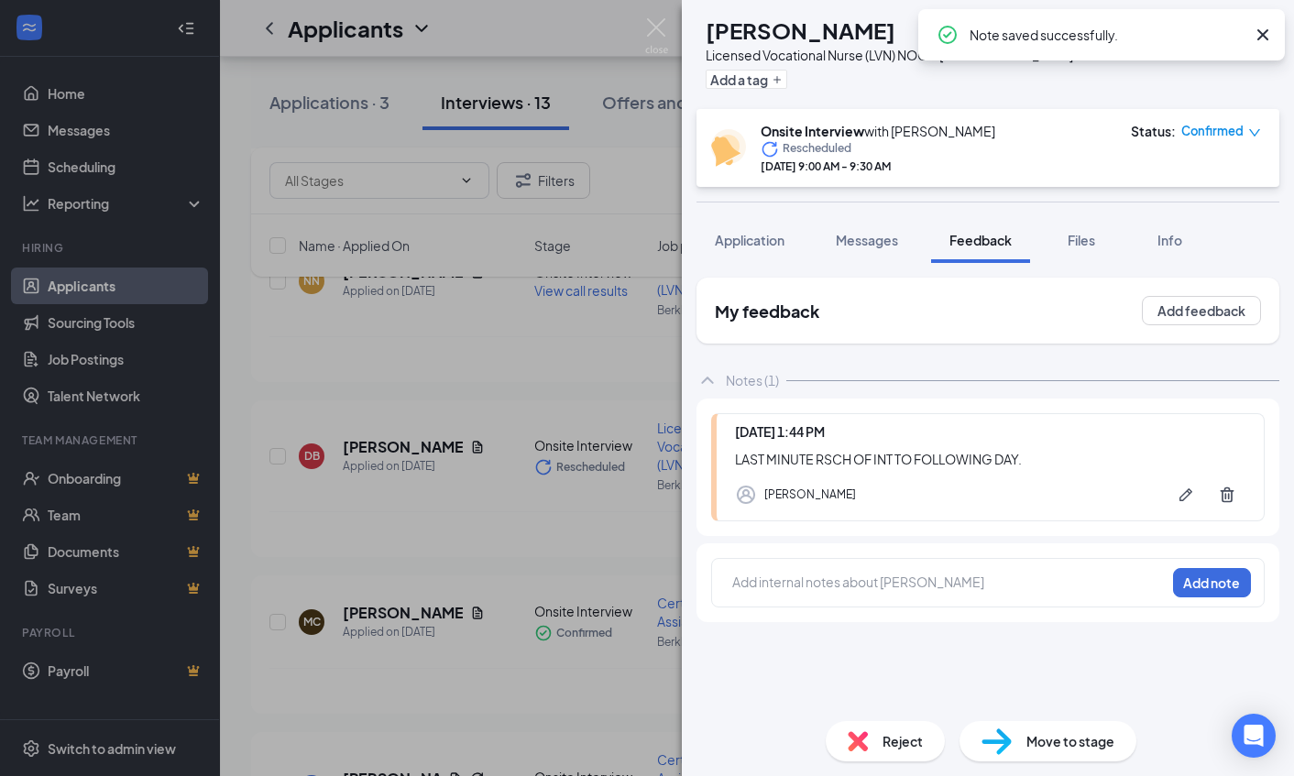
click at [889, 746] on span "Reject" at bounding box center [902, 741] width 40 height 20
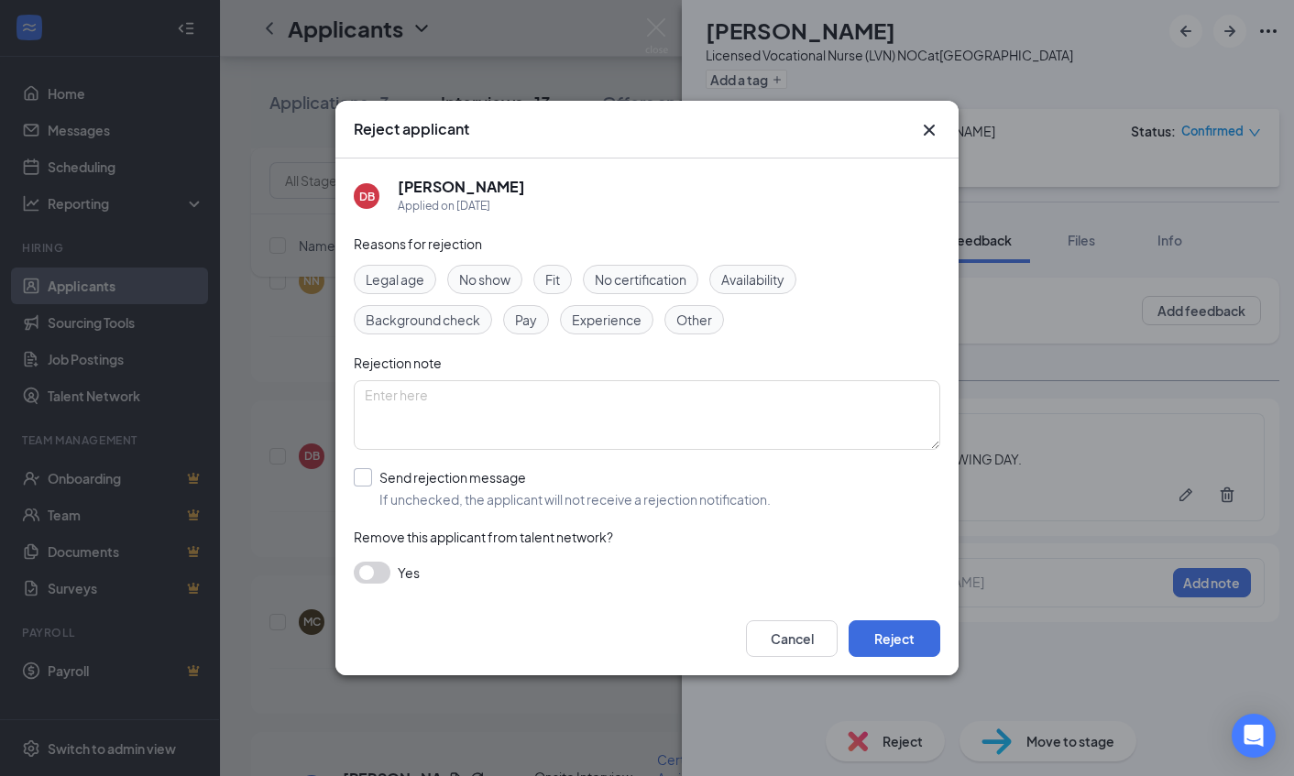
click at [366, 478] on input "Send rejection message If unchecked, the applicant will not receive a rejection…" at bounding box center [562, 488] width 417 height 40
checkbox input "true"
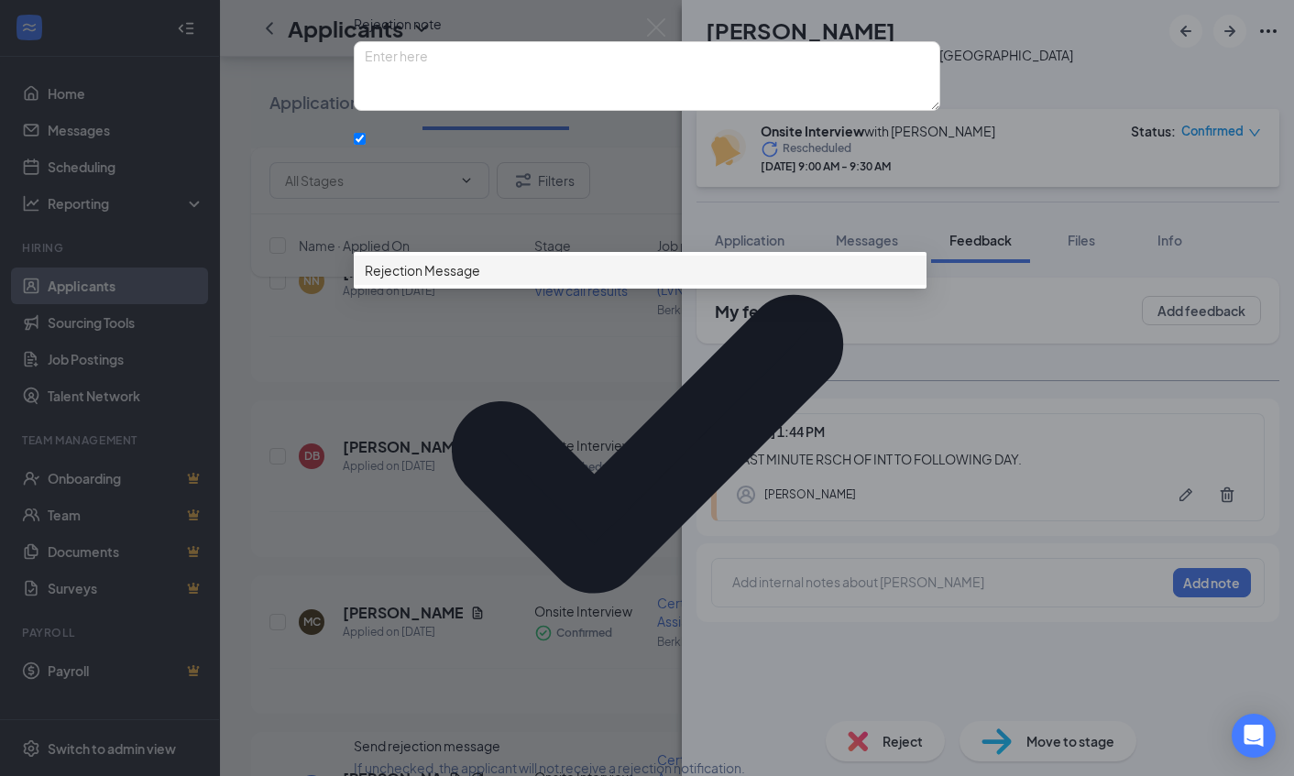
click at [608, 280] on span "Rejection Message" at bounding box center [640, 270] width 551 height 20
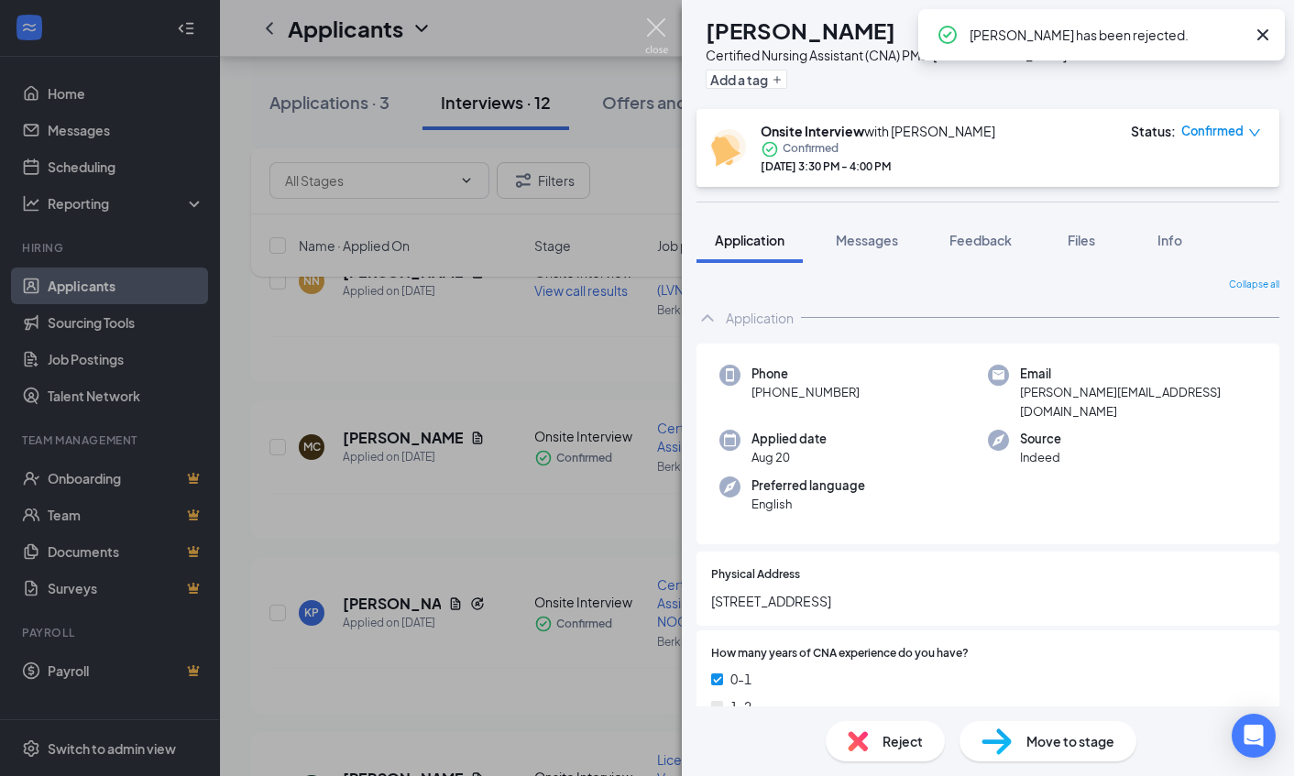
click at [653, 28] on img at bounding box center [656, 36] width 23 height 36
